Goal: Transaction & Acquisition: Purchase product/service

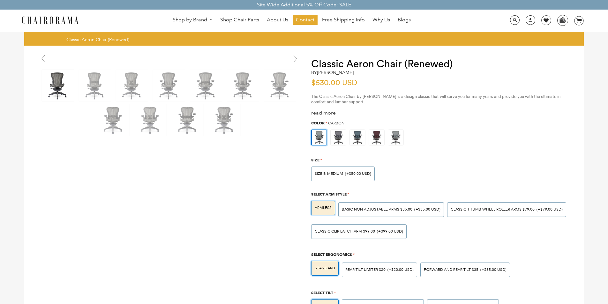
click at [33, 17] on img at bounding box center [50, 20] width 64 height 11
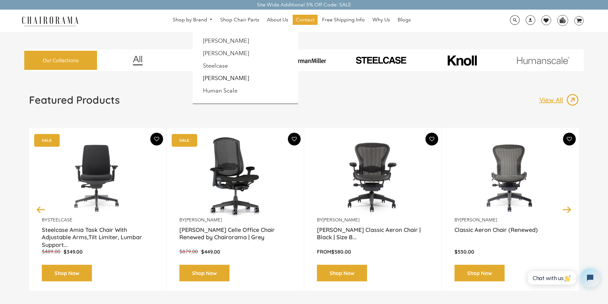
click at [177, 17] on link "Shop by Brand" at bounding box center [192, 20] width 47 height 10
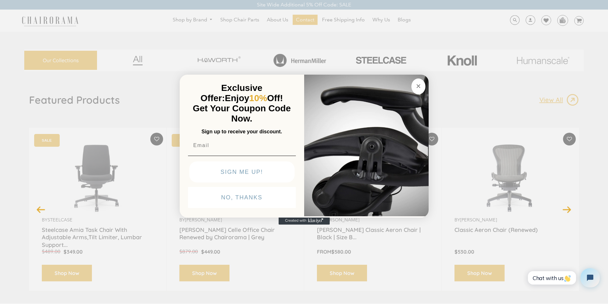
click at [417, 85] on icon "Close dialog" at bounding box center [418, 86] width 3 height 3
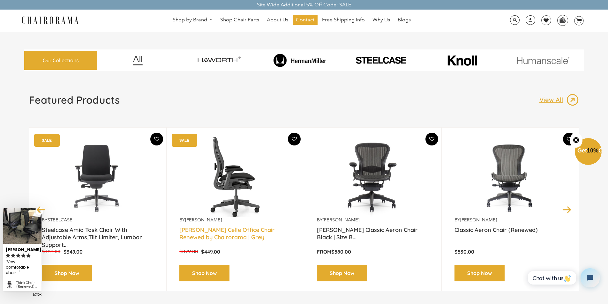
click at [271, 239] on link "[PERSON_NAME] Celle Office Chair Renewed by Chairorama | Grey" at bounding box center [235, 234] width 112 height 16
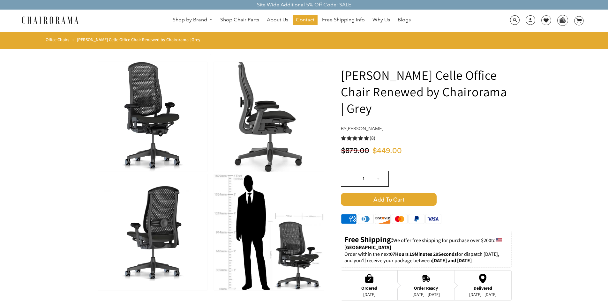
click at [234, 188] on img at bounding box center [268, 232] width 109 height 116
